Goal: Transaction & Acquisition: Purchase product/service

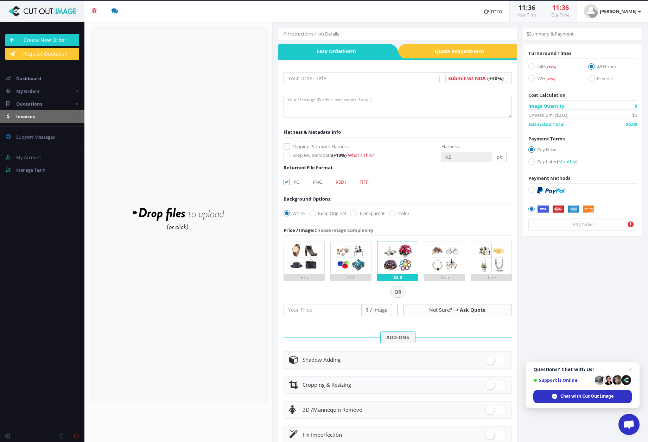
click at [31, 117] on span "Invoices" at bounding box center [25, 116] width 19 height 6
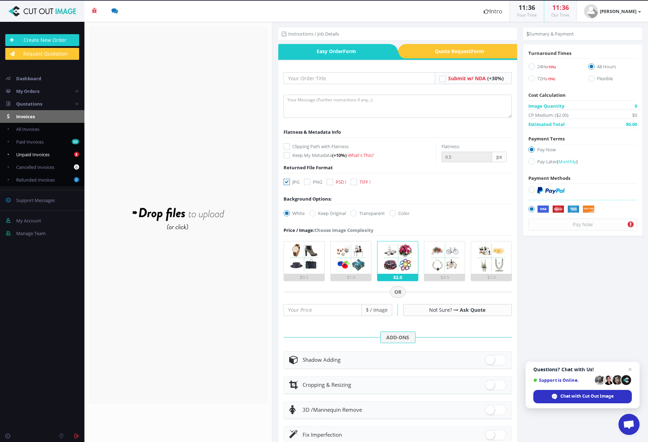
click at [35, 153] on span "Unpaid Invoices" at bounding box center [32, 154] width 33 height 6
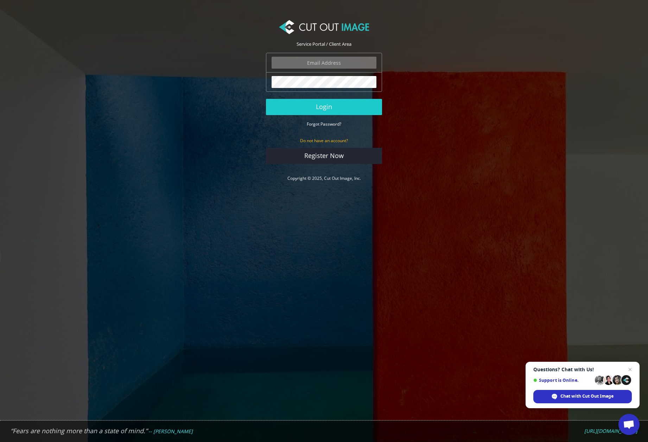
type input "ryan.alioto@boombah.com"
click at [345, 159] on link "Register Now" at bounding box center [324, 156] width 116 height 16
click at [322, 108] on button "Login" at bounding box center [324, 107] width 116 height 16
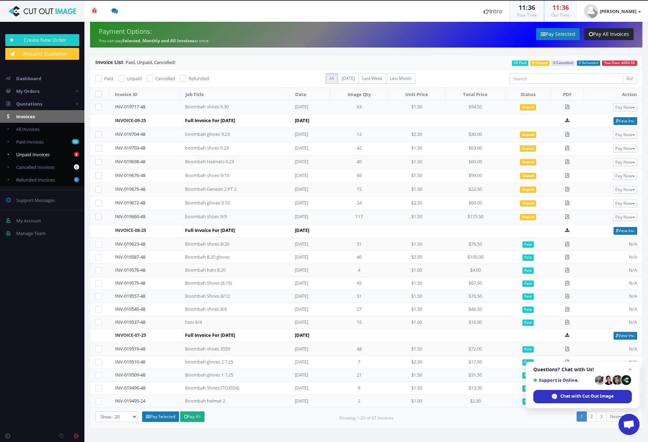
click at [32, 154] on span "Unpaid Invoices" at bounding box center [32, 154] width 33 height 6
checkbox input "true"
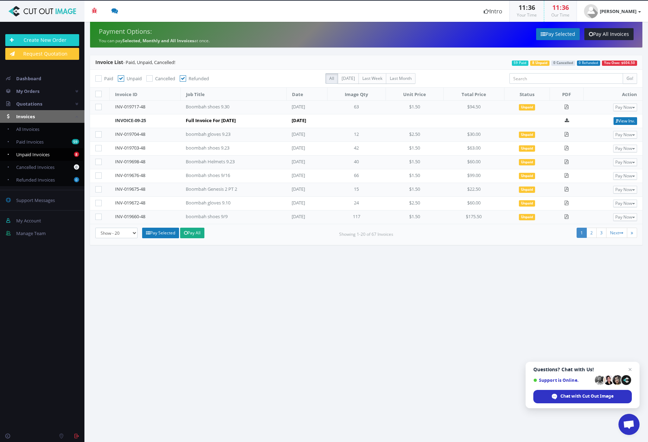
click at [94, 121] on td at bounding box center [100, 121] width 20 height 14
click at [204, 121] on td "Full Invoice For September 2025" at bounding box center [233, 121] width 106 height 14
click at [93, 215] on td at bounding box center [100, 217] width 20 height 14
click at [98, 216] on icon at bounding box center [98, 217] width 6 height 6
click at [98, 216] on input"] "checkbox" at bounding box center [99, 217] width 5 height 5
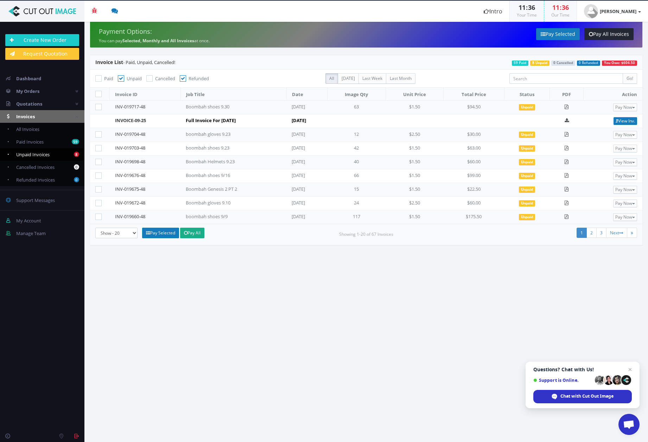
checkbox input"] "true"
drag, startPoint x: 99, startPoint y: 204, endPoint x: 99, endPoint y: 196, distance: 8.8
click at [99, 204] on icon at bounding box center [98, 203] width 6 height 6
click at [99, 204] on input"] "checkbox" at bounding box center [99, 203] width 5 height 5
checkbox input"] "true"
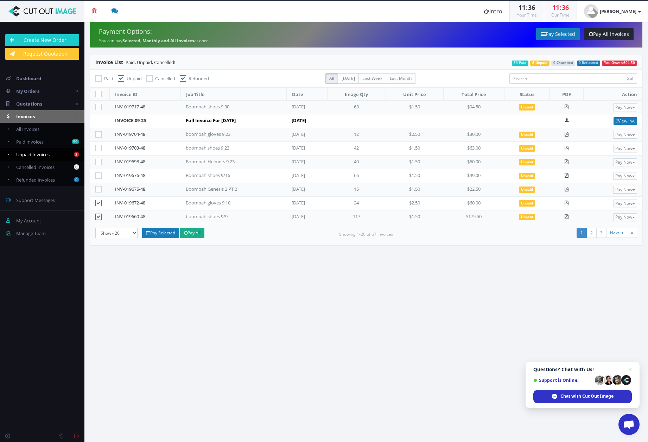
click at [99, 187] on icon at bounding box center [98, 189] width 6 height 6
click at [99, 187] on input"] "checkbox" at bounding box center [99, 189] width 5 height 5
checkbox input"] "true"
click at [99, 176] on icon at bounding box center [98, 175] width 6 height 6
click at [99, 176] on input"] "checkbox" at bounding box center [99, 175] width 5 height 5
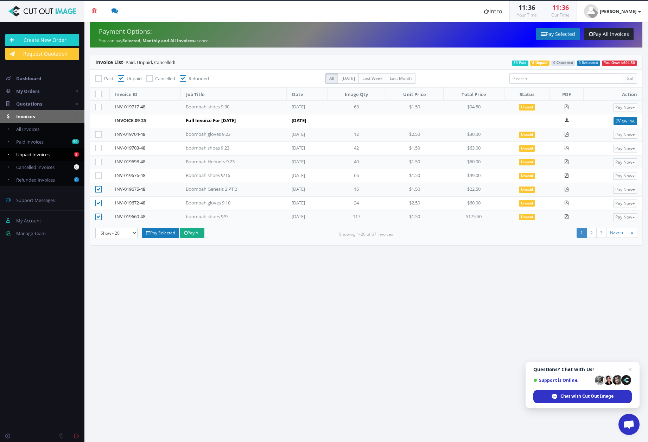
checkbox input"] "true"
click at [99, 156] on td at bounding box center [100, 163] width 20 height 14
click at [99, 164] on icon at bounding box center [98, 162] width 6 height 6
click at [99, 164] on input"] "checkbox" at bounding box center [99, 162] width 5 height 5
checkbox input"] "true"
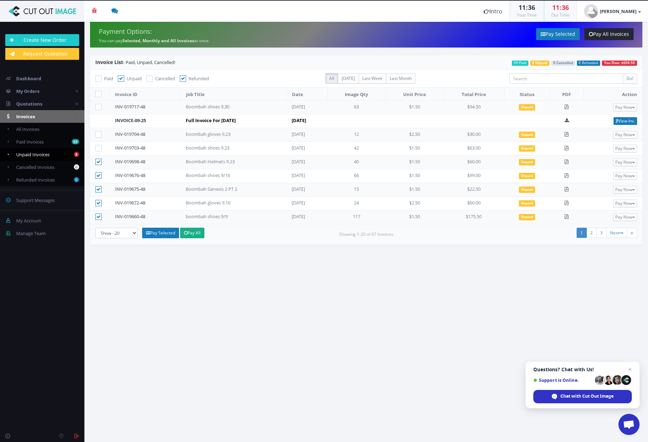
click at [100, 145] on icon at bounding box center [98, 148] width 6 height 6
click at [100, 146] on input"] "checkbox" at bounding box center [99, 148] width 5 height 5
checkbox input"] "true"
click at [99, 137] on label at bounding box center [99, 134] width 9 height 7
click at [99, 137] on input"] "checkbox" at bounding box center [99, 134] width 5 height 5
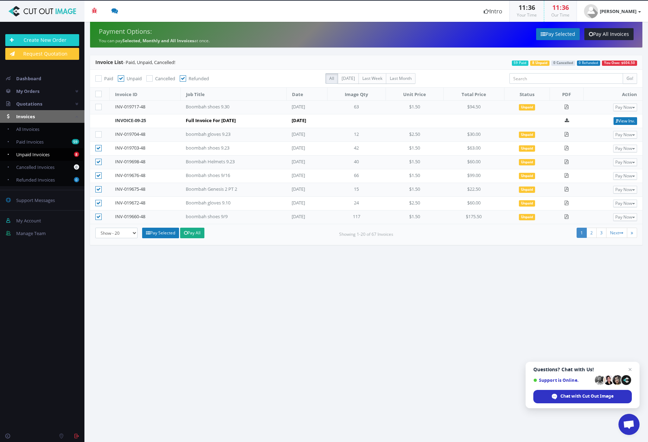
checkbox input"] "true"
click at [165, 234] on link "Pay Selected" at bounding box center [160, 233] width 37 height 11
